Goal: Task Accomplishment & Management: Use online tool/utility

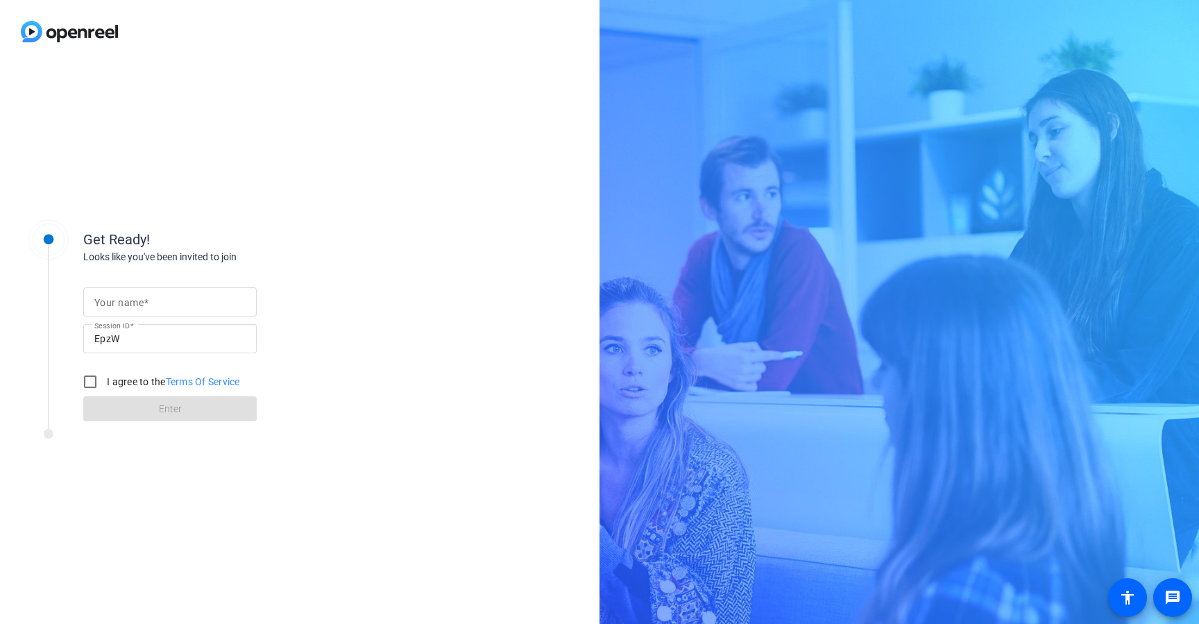
click at [195, 300] on input "Your name" at bounding box center [169, 301] width 151 height 17
type input "Mitch"
click at [398, 439] on div "Get Ready! Looks like you've been invited to join Your name Mitch Session ID Ep…" at bounding box center [299, 343] width 599 height 560
click at [88, 383] on input "I agree to the Terms Of Service" at bounding box center [90, 382] width 28 height 28
checkbox input "true"
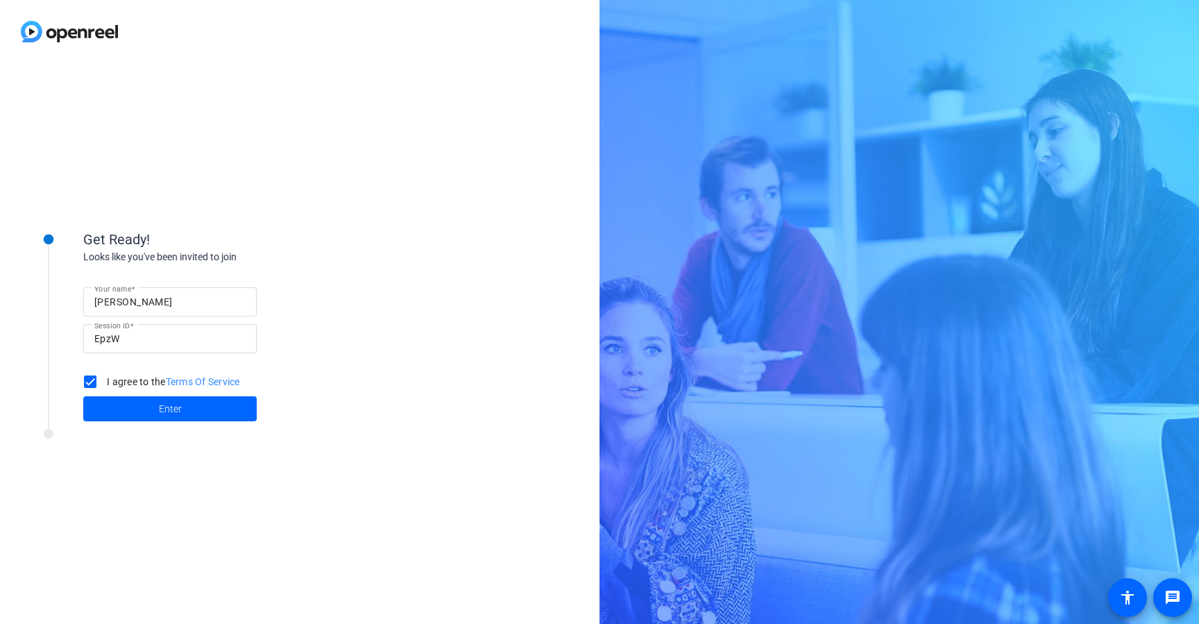
click at [174, 304] on input "Mitch" at bounding box center [169, 301] width 151 height 17
type input "Mitch Gunnels"
click at [381, 339] on div "Get Ready! Looks like you've been invited to join Your name Mitch Gunnels Sessi…" at bounding box center [299, 343] width 599 height 560
click at [198, 410] on span at bounding box center [169, 408] width 173 height 33
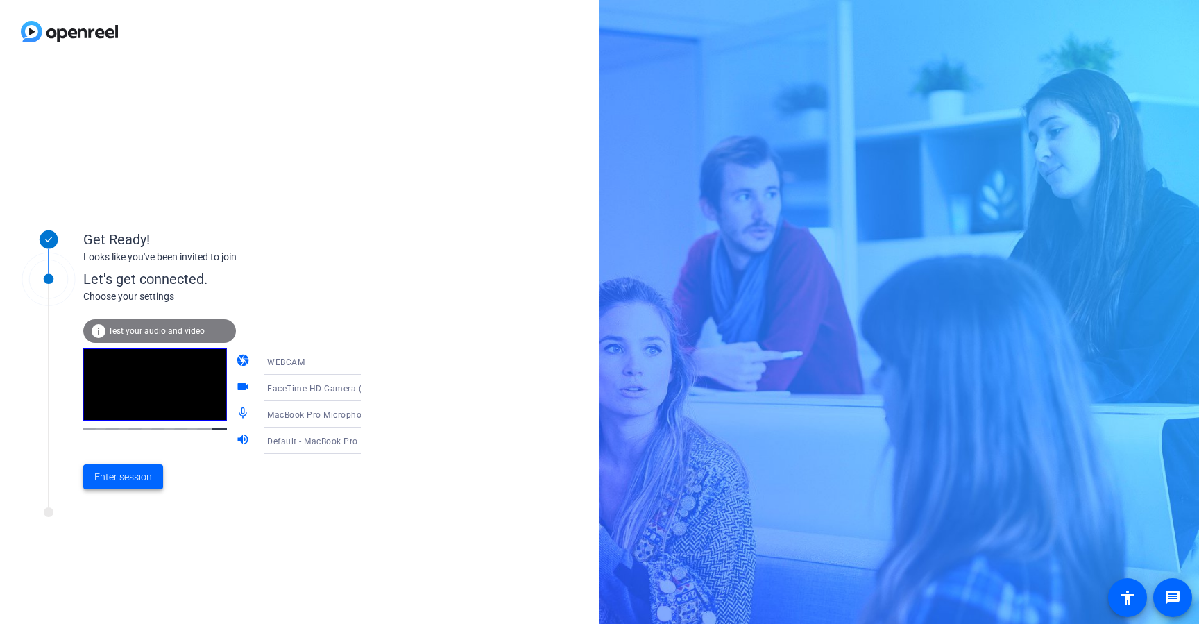
click at [130, 478] on span "Enter session" at bounding box center [123, 477] width 58 height 15
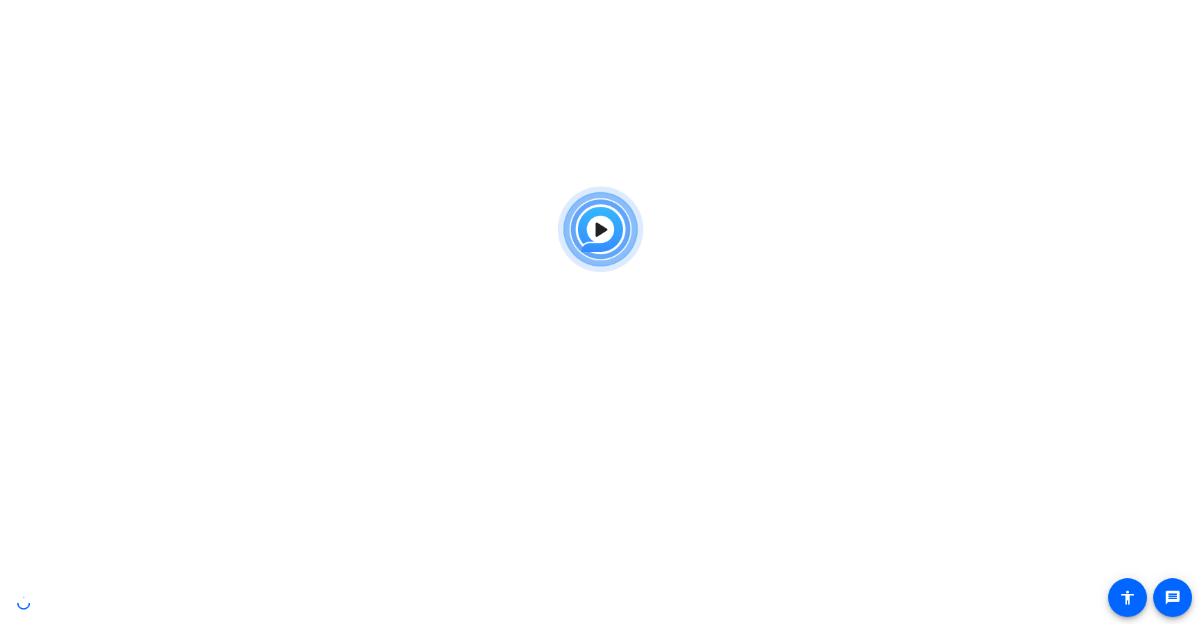
click at [601, 230] on img at bounding box center [600, 230] width 102 height 100
click at [1168, 597] on mat-icon "message" at bounding box center [1172, 597] width 17 height 17
click at [1103, 308] on body "Accessibility Screen-Reader Guide, Feedback, and Issue Reporting | New window m…" at bounding box center [599, 492] width 1199 height 624
drag, startPoint x: 589, startPoint y: 443, endPoint x: 600, endPoint y: 449, distance: 12.7
click at [588, 443] on body "Accessibility Screen-Reader Guide, Feedback, and Issue Reporting | New window m…" at bounding box center [599, 492] width 1199 height 624
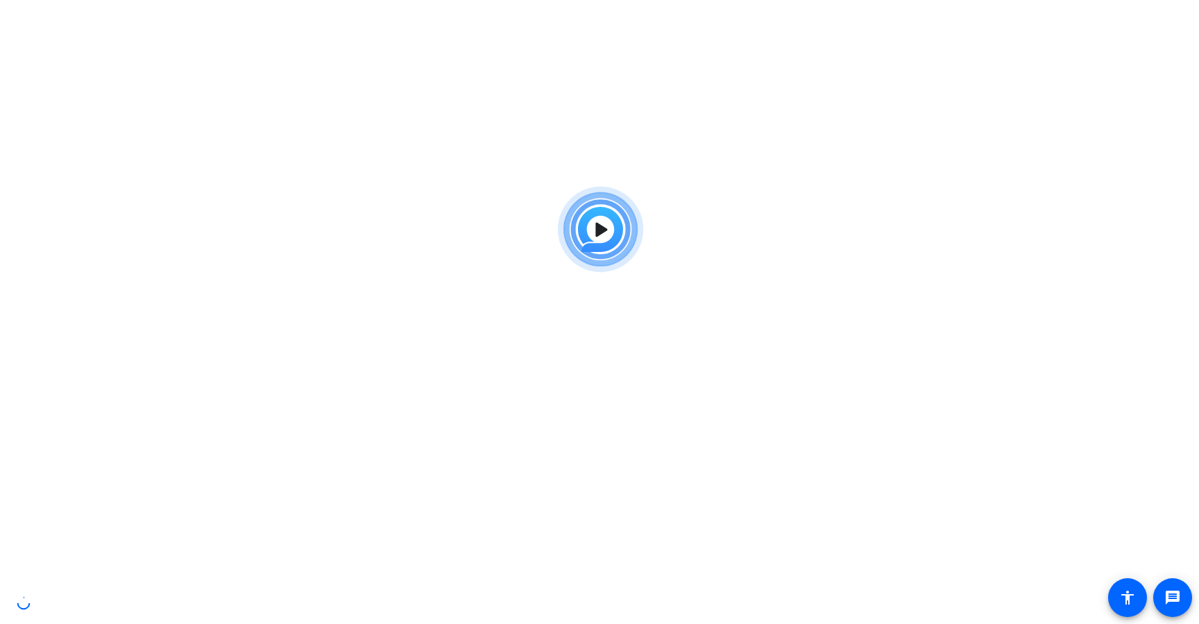
click at [406, 87] on html "Accessibility Screen-Reader Guide, Feedback, and Issue Reporting | New window m…" at bounding box center [599, 312] width 1199 height 624
